Goal: Complete application form

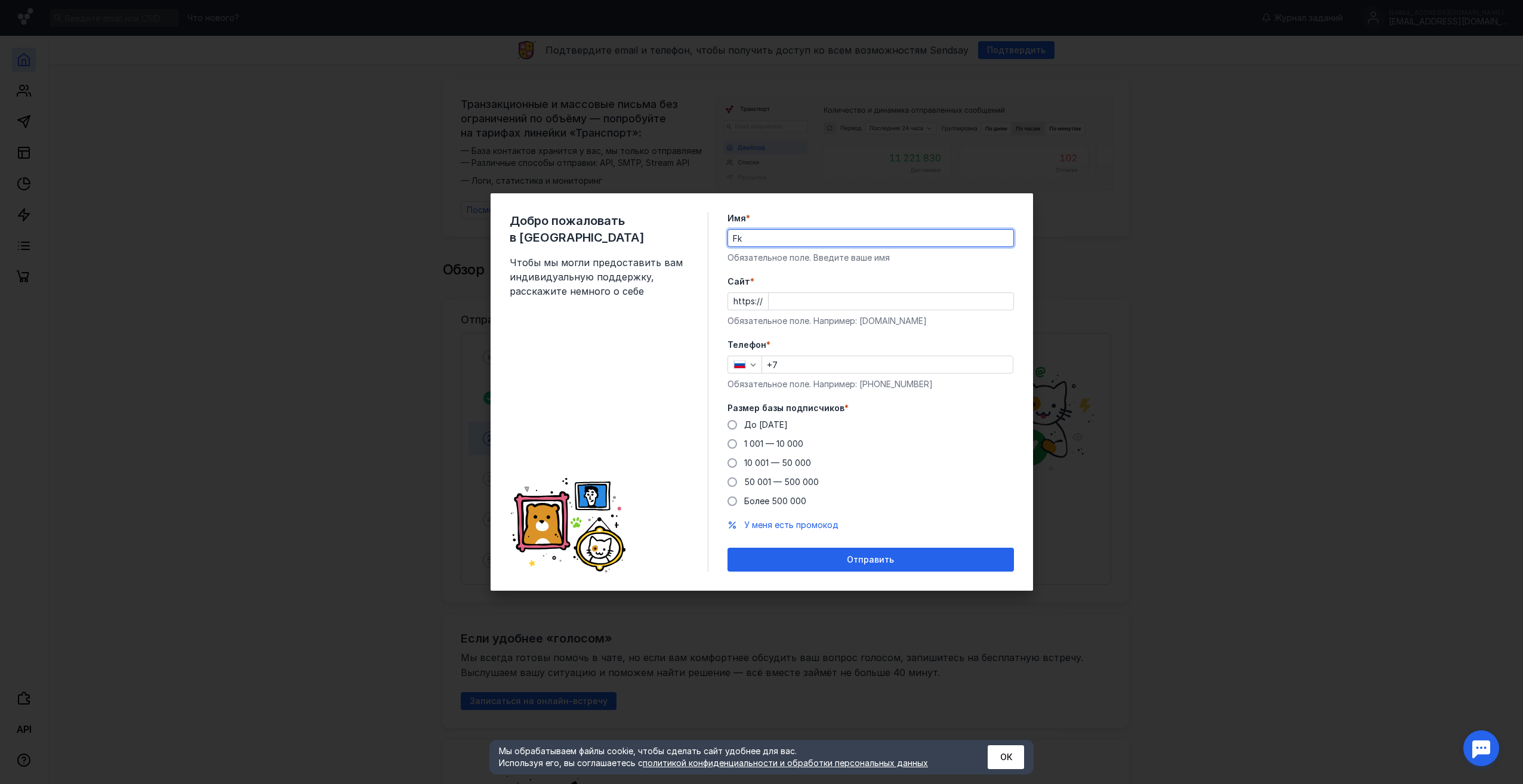
type input "F"
type input "[PERSON_NAME]"
click at [893, 304] on input "Cайт *" at bounding box center [890, 301] width 245 height 17
type input "E"
type input "[DOMAIN_NAME]"
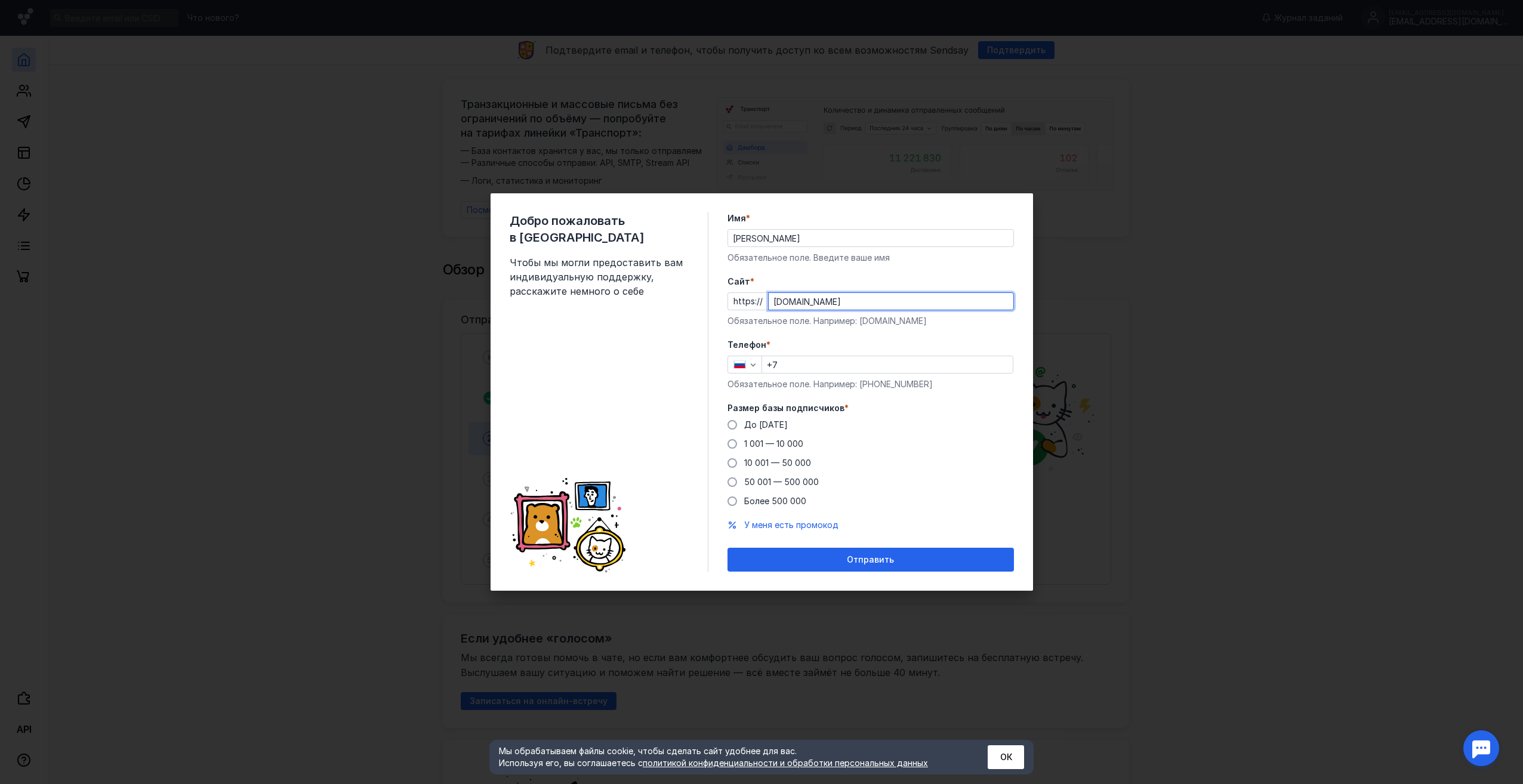
click at [829, 367] on input "+7" at bounding box center [887, 365] width 250 height 17
type input "[PHONE_NUMBER]"
click at [726, 440] on div "Добро пожаловать в Sendsay Чтобы мы могли предоставить вам индивидуальную подде…" at bounding box center [761, 392] width 542 height 397
click at [727, 440] on div "Добро пожаловать в Sendsay Чтобы мы могли предоставить вам индивидуальную подде…" at bounding box center [761, 392] width 542 height 397
click at [732, 444] on span at bounding box center [732, 444] width 9 height 9
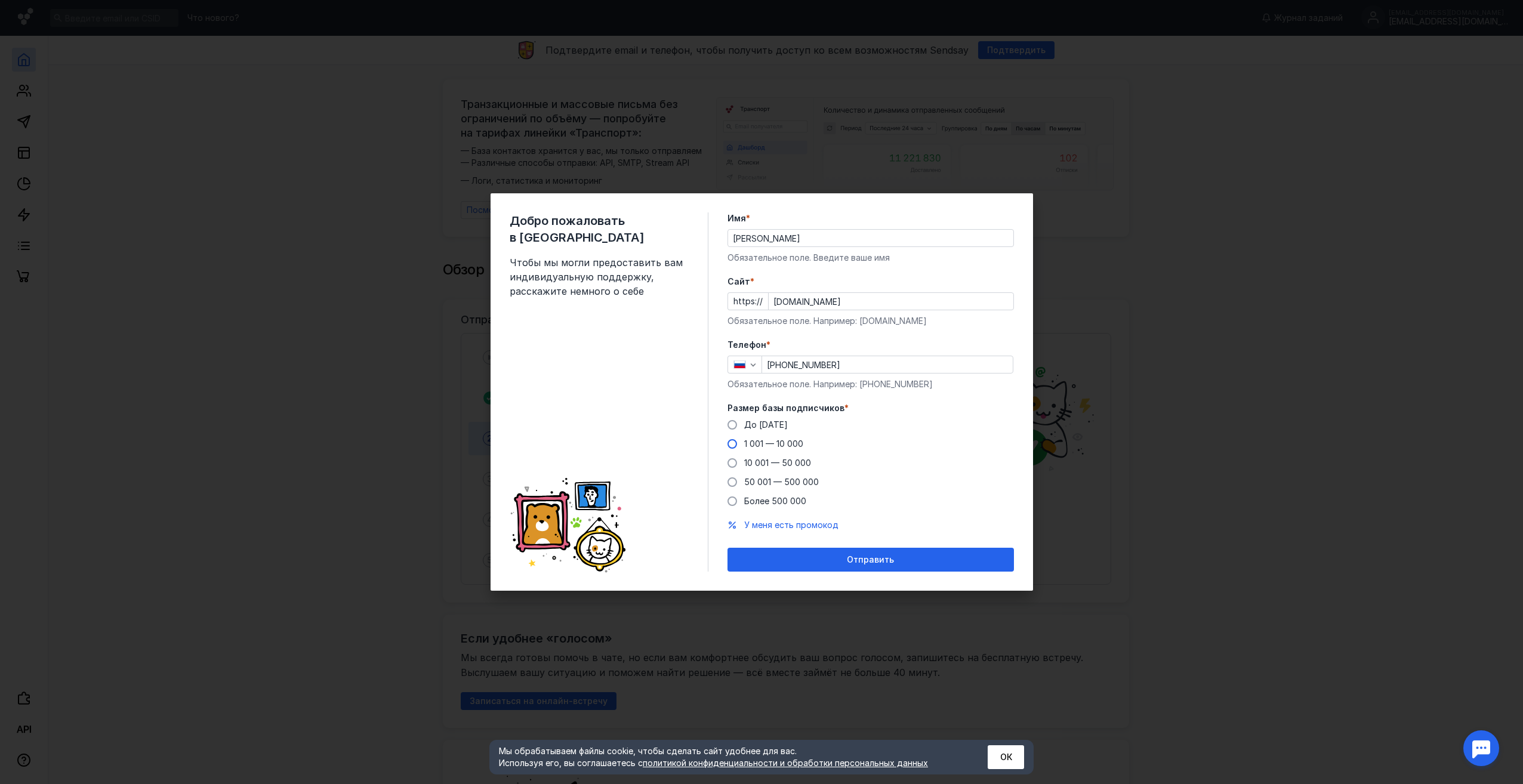
click at [0, 0] on input "1 001 — 10 000" at bounding box center [0, 0] width 0 height 0
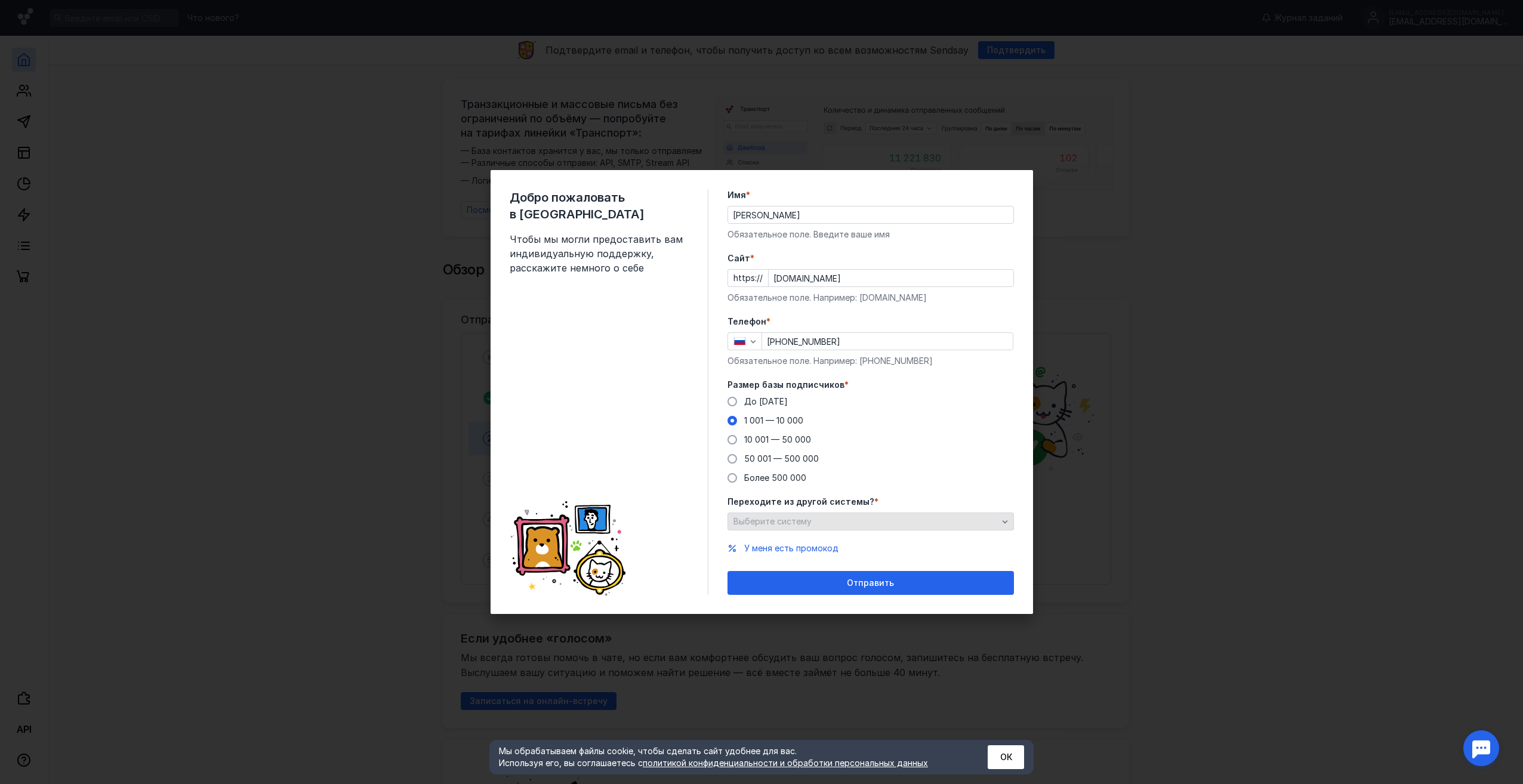
click at [808, 519] on span "Выберите систему" at bounding box center [772, 521] width 79 height 10
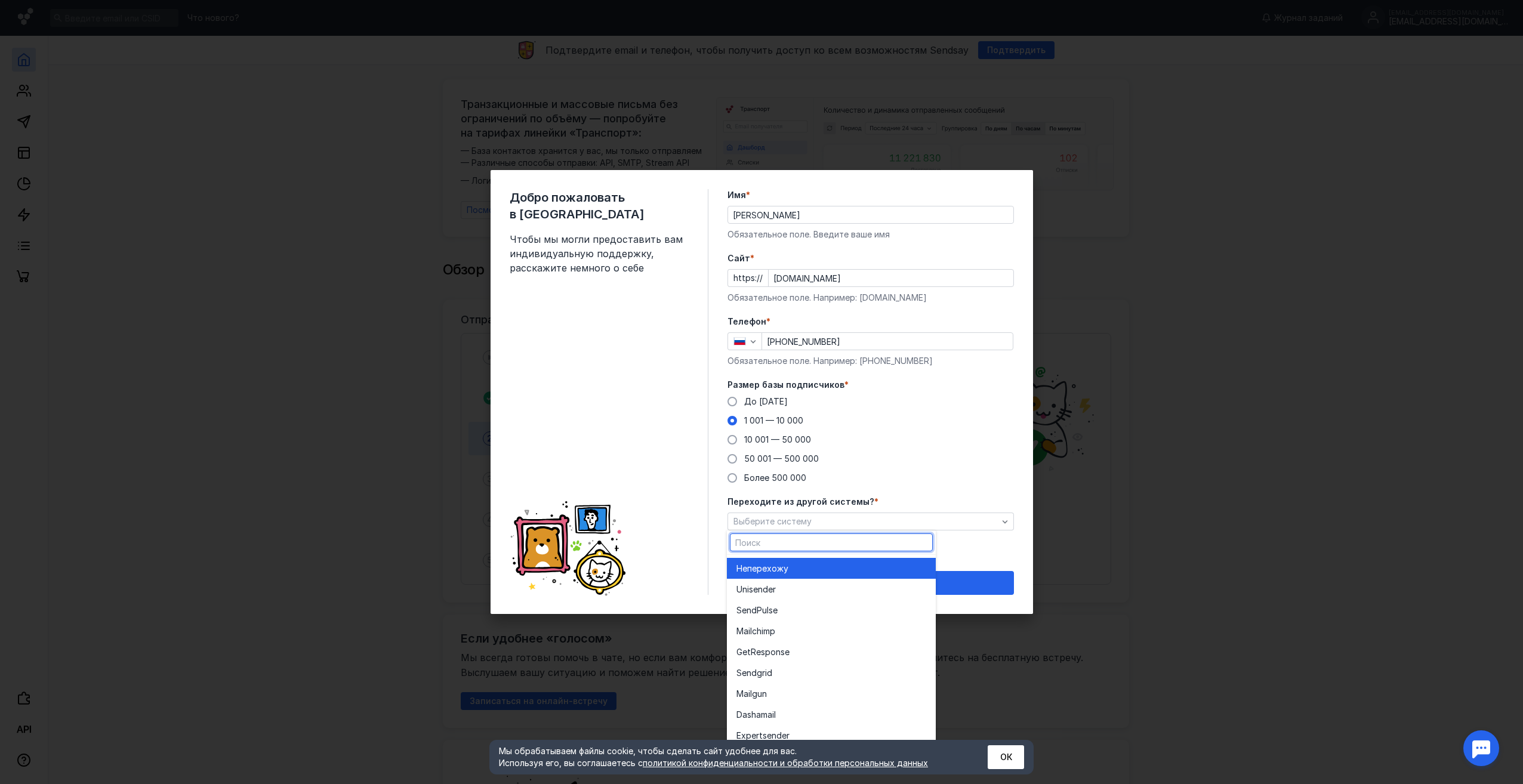
click at [772, 566] on span "перехожу" at bounding box center [768, 568] width 42 height 12
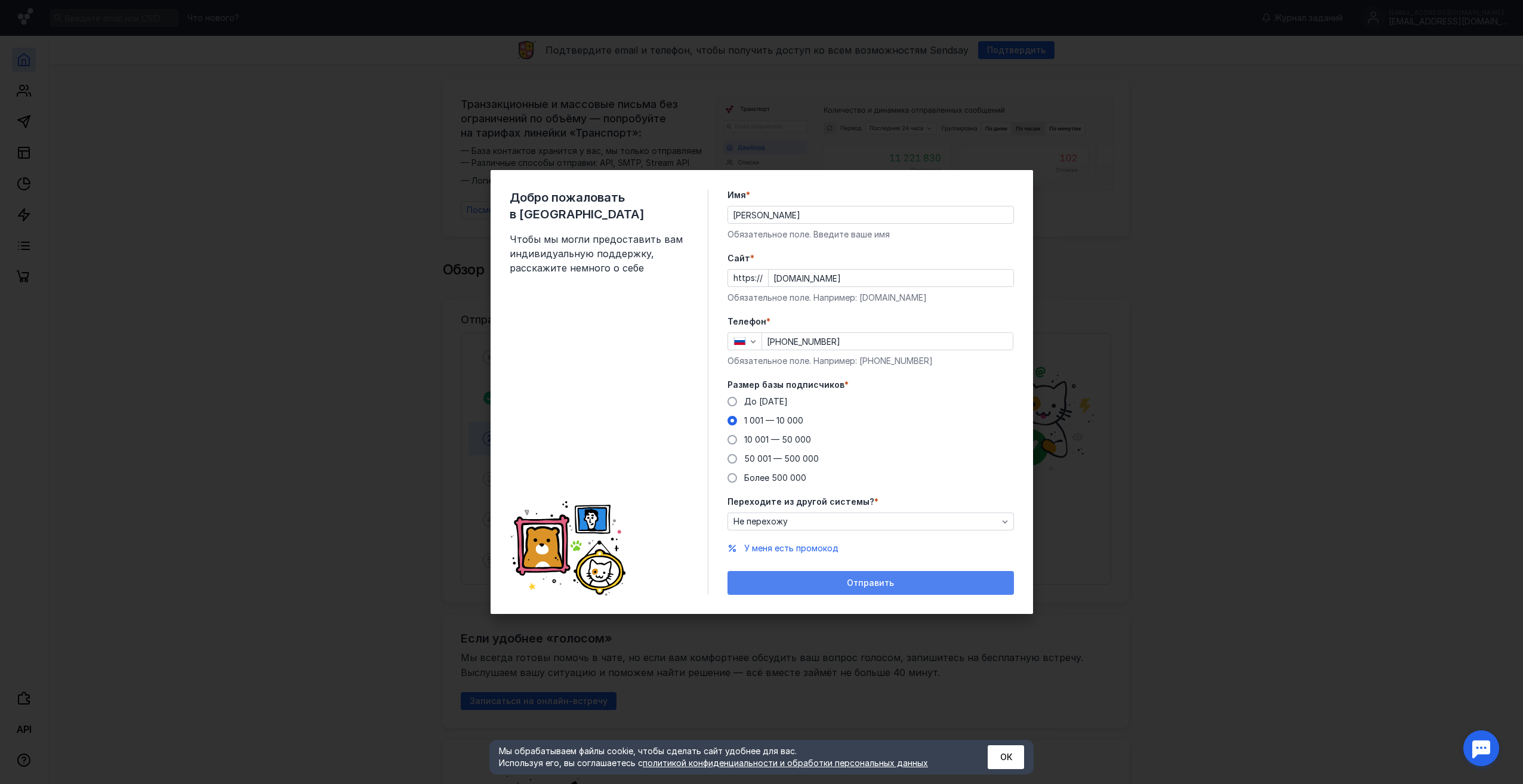
click at [828, 573] on div "Отправить" at bounding box center [871, 583] width 286 height 24
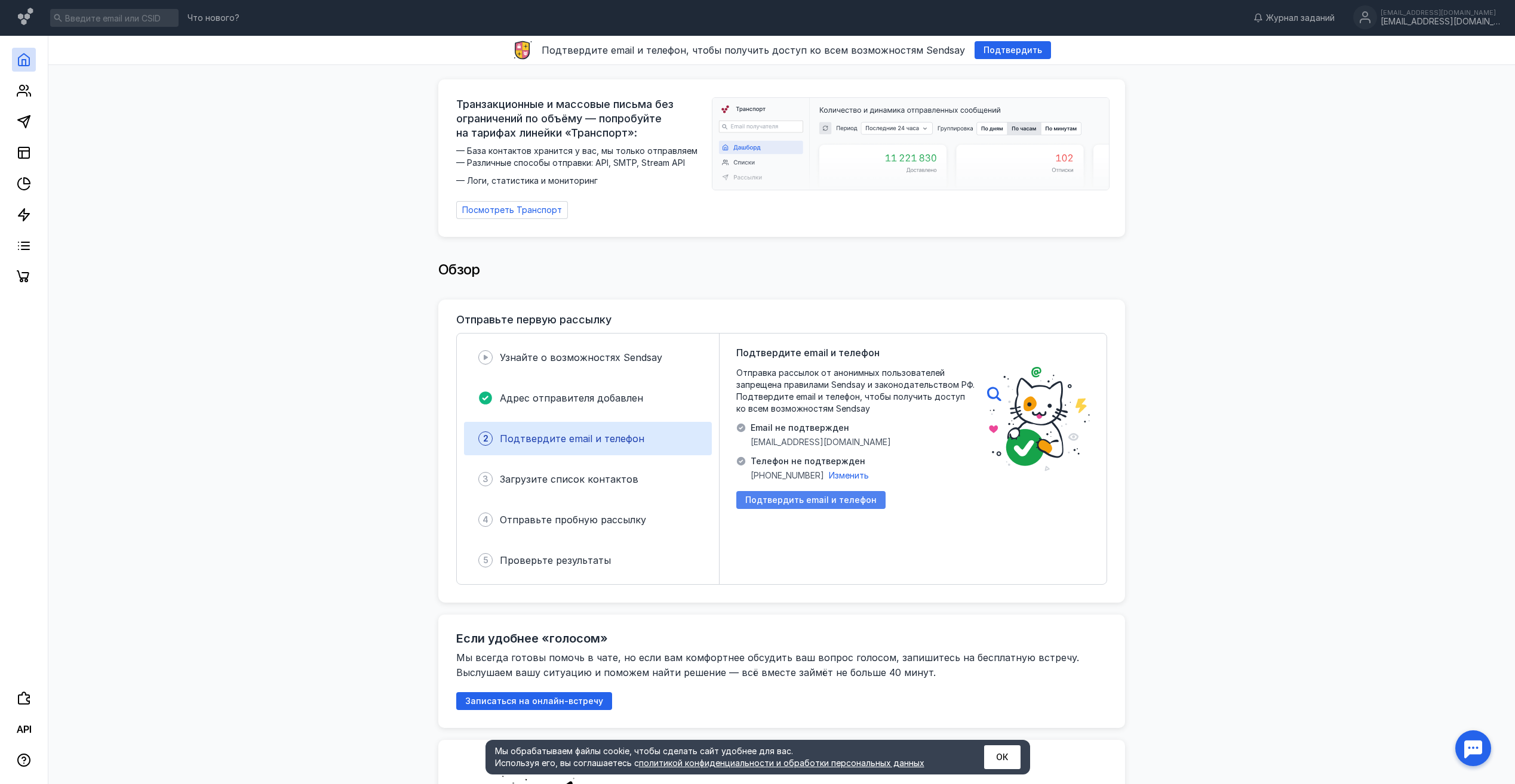
click at [836, 495] on span "Подтвердить email и телефон" at bounding box center [811, 500] width 131 height 10
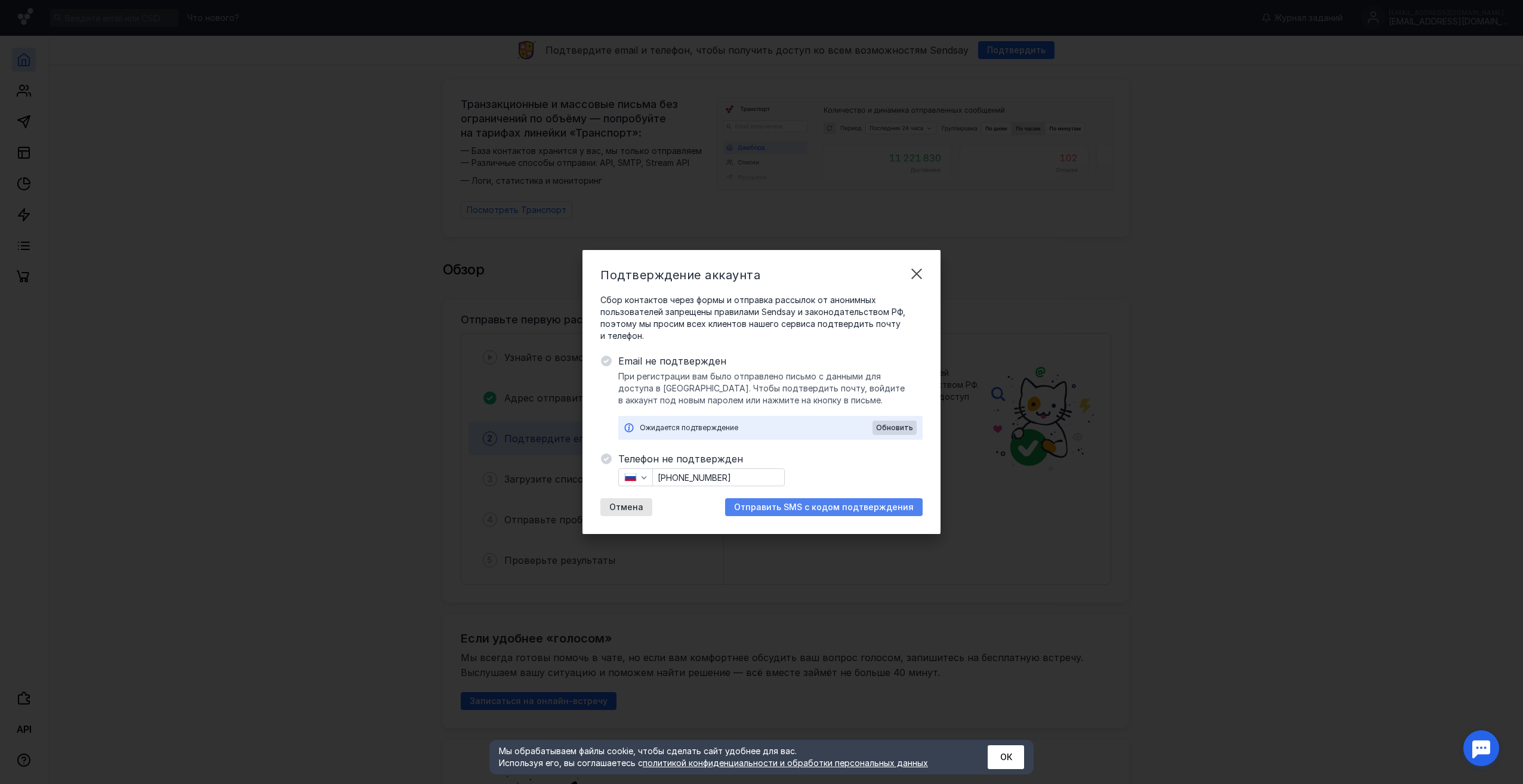
click at [795, 507] on span "Отправить SMS с кодом подтверждения" at bounding box center [824, 507] width 180 height 10
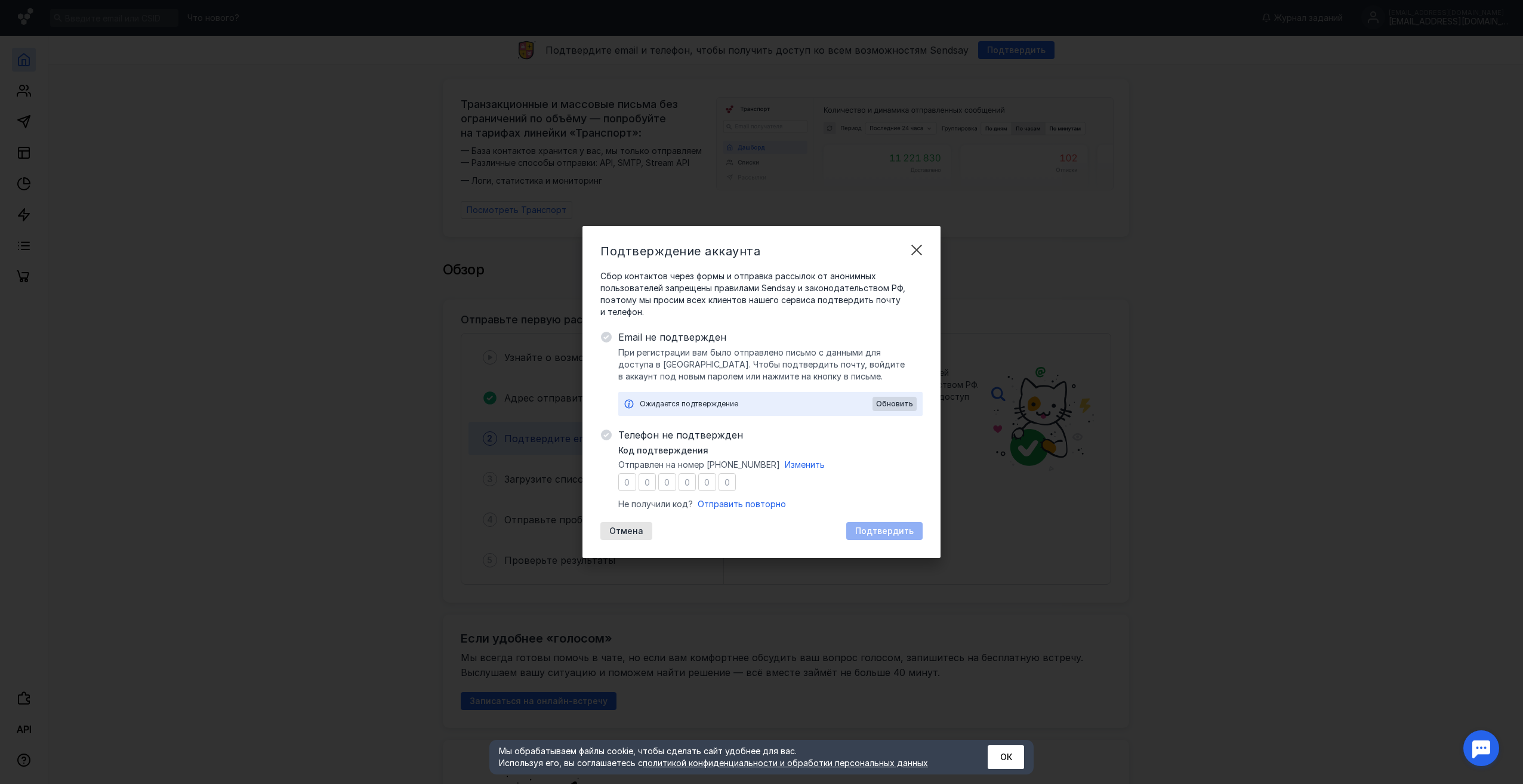
type input "1"
type input "6"
type input "0"
type input "4"
type input "6"
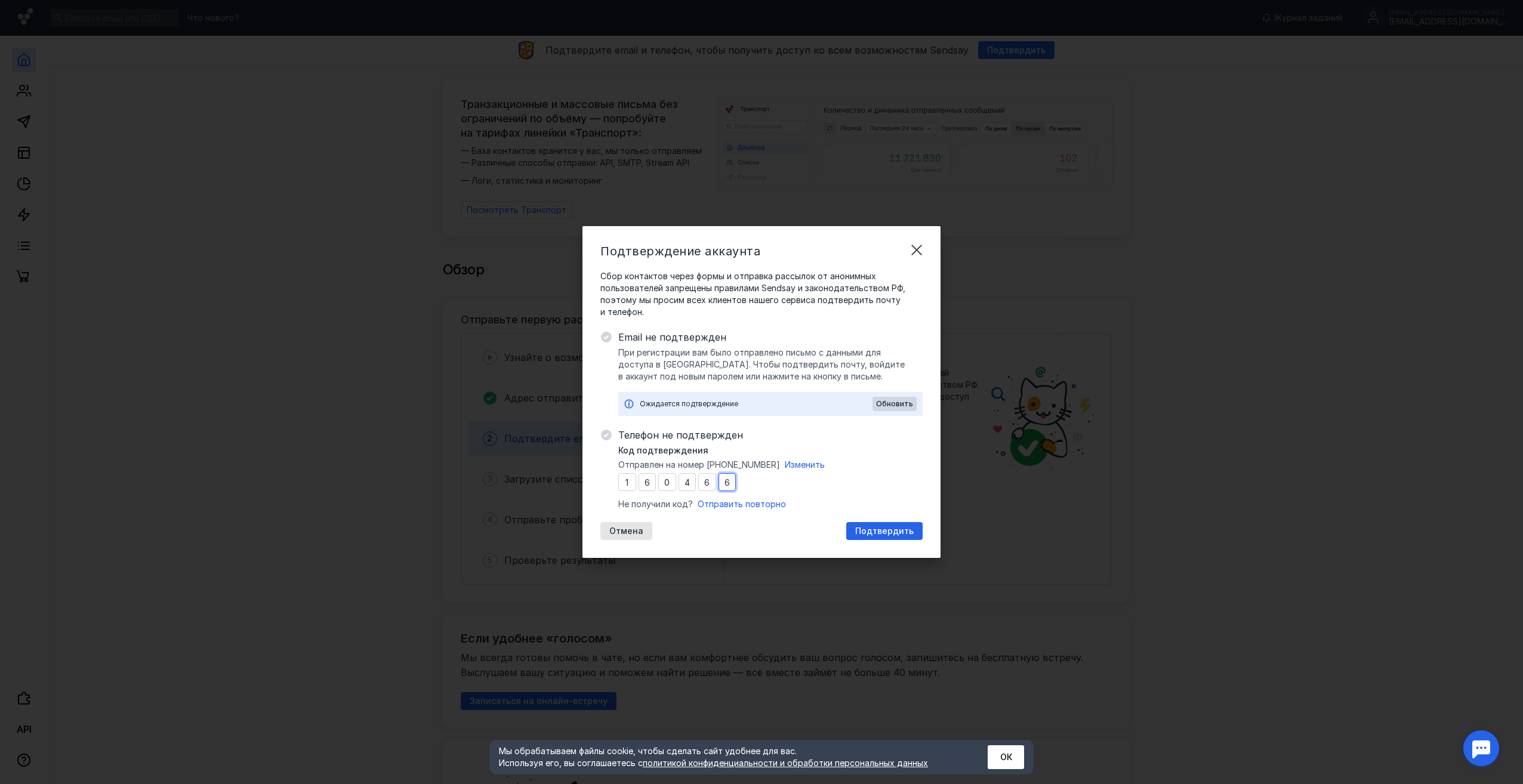
type input "6"
click at [913, 526] on div "Подтвердить" at bounding box center [885, 531] width 70 height 10
